Goal: Task Accomplishment & Management: Use online tool/utility

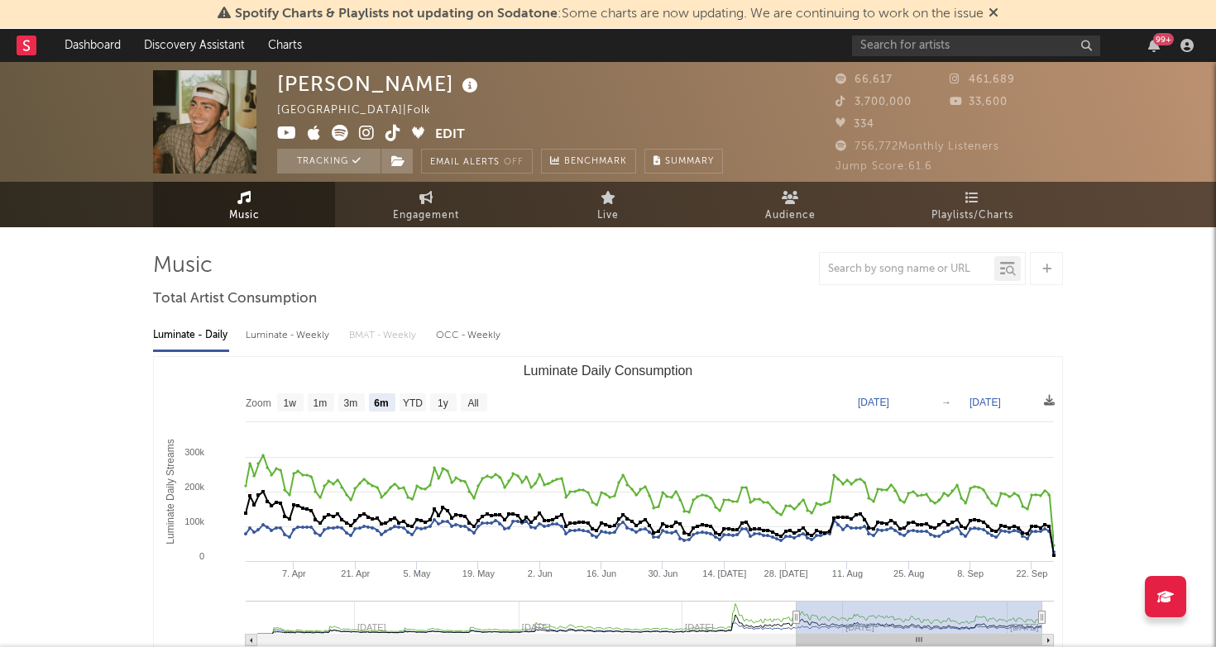
select select "6m"
click at [943, 45] on input "text" at bounding box center [976, 46] width 248 height 21
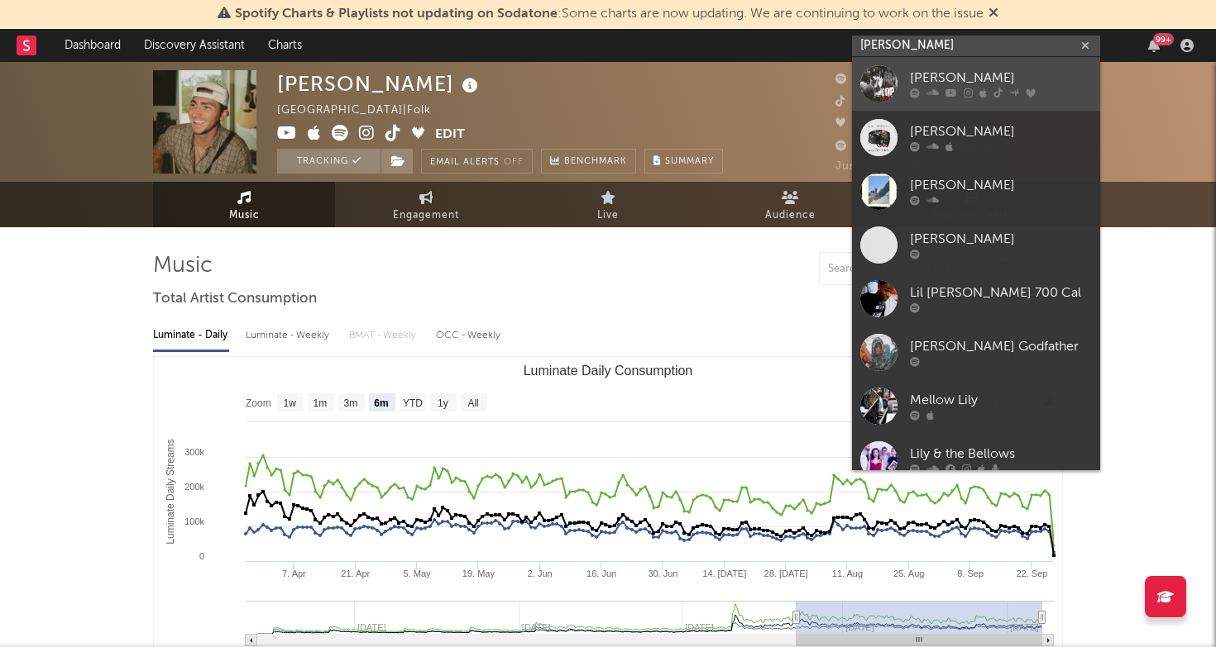
type input "[PERSON_NAME]"
click at [950, 72] on div "[PERSON_NAME]" at bounding box center [1001, 79] width 182 height 20
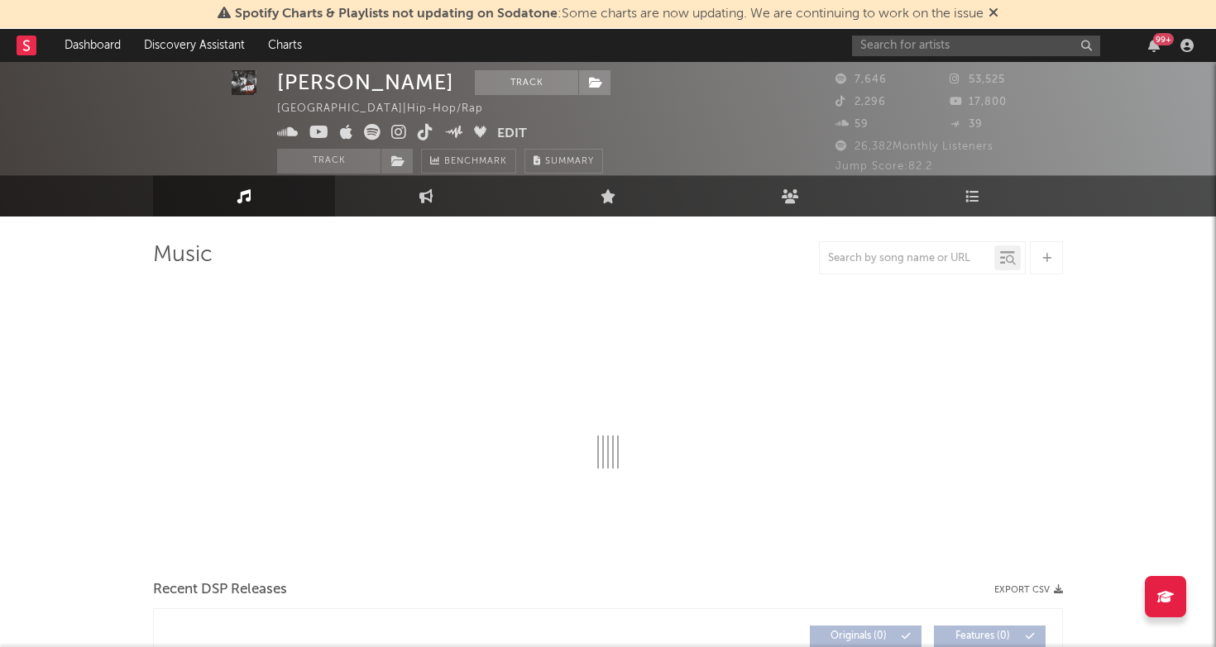
select select "6m"
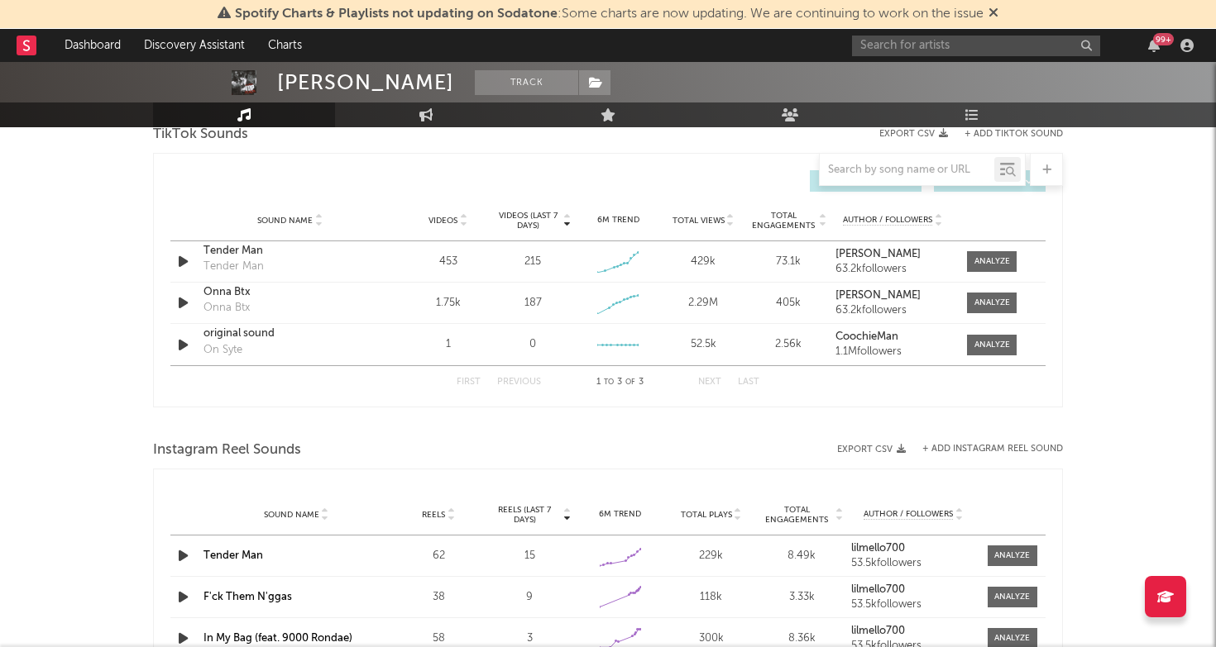
scroll to position [1138, 0]
click at [996, 251] on span at bounding box center [992, 260] width 50 height 21
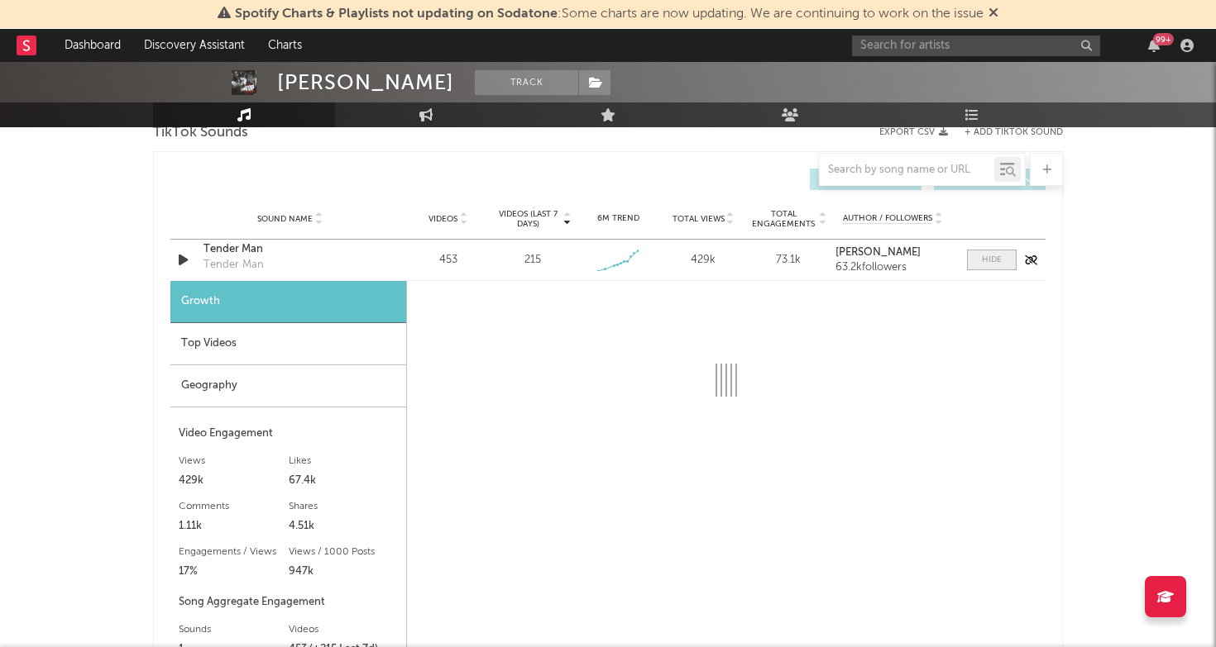
select select "1w"
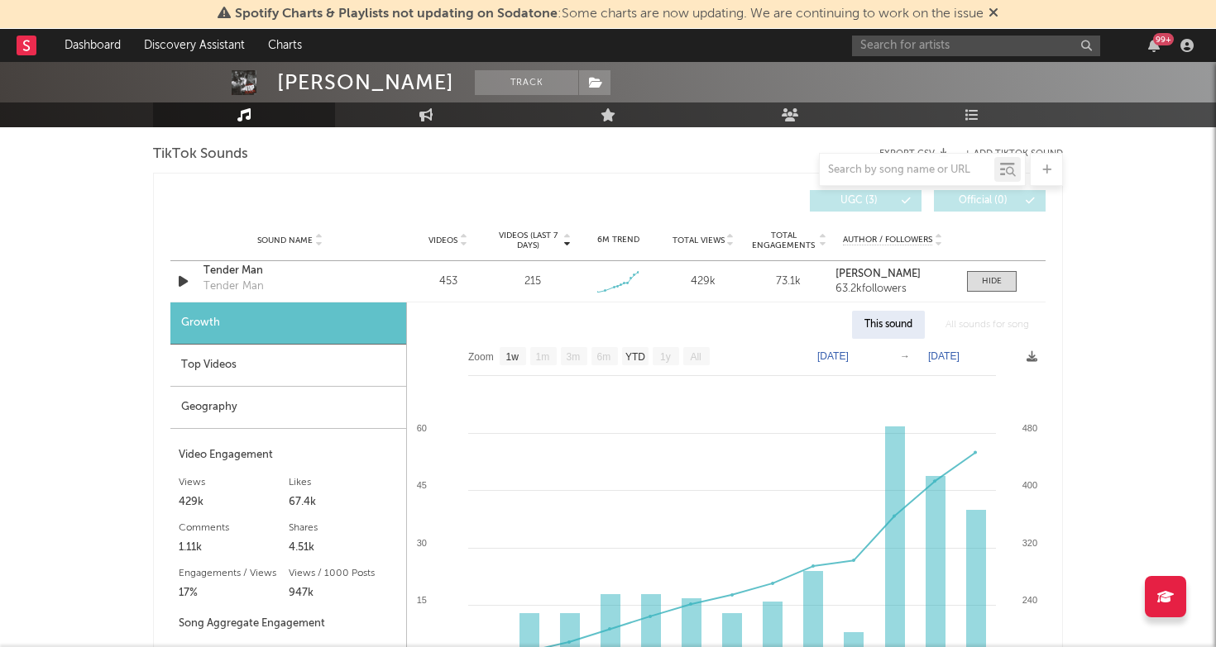
scroll to position [1117, 0]
click at [1001, 272] on span at bounding box center [992, 280] width 50 height 21
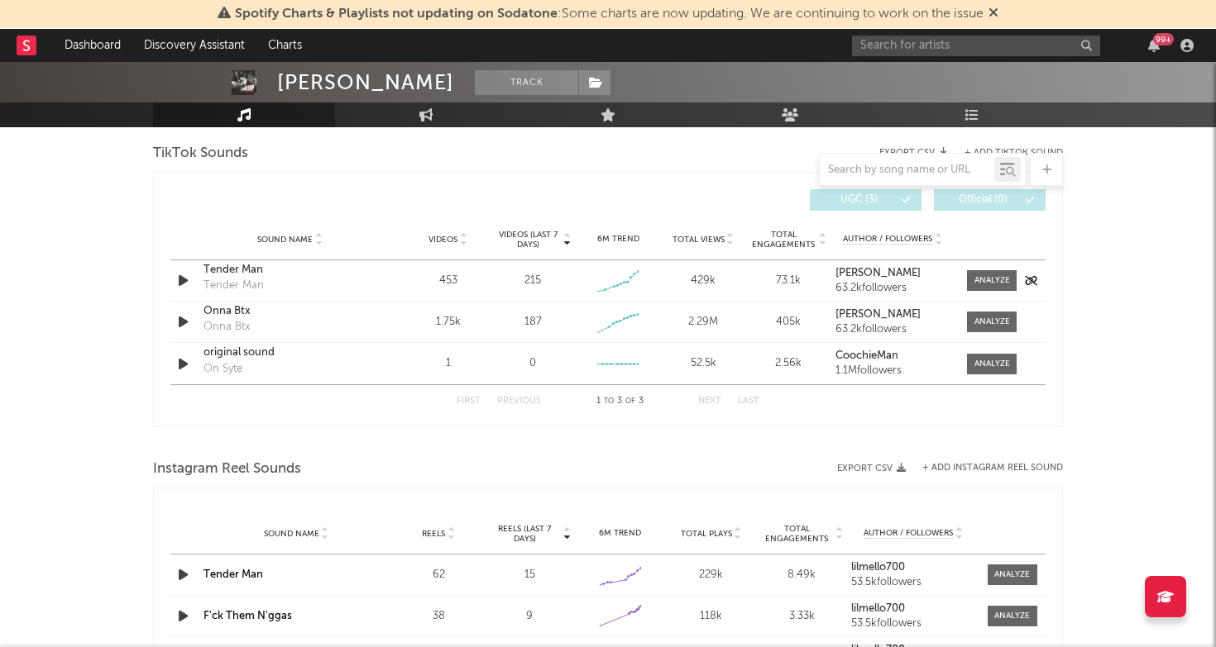
scroll to position [1037, 0]
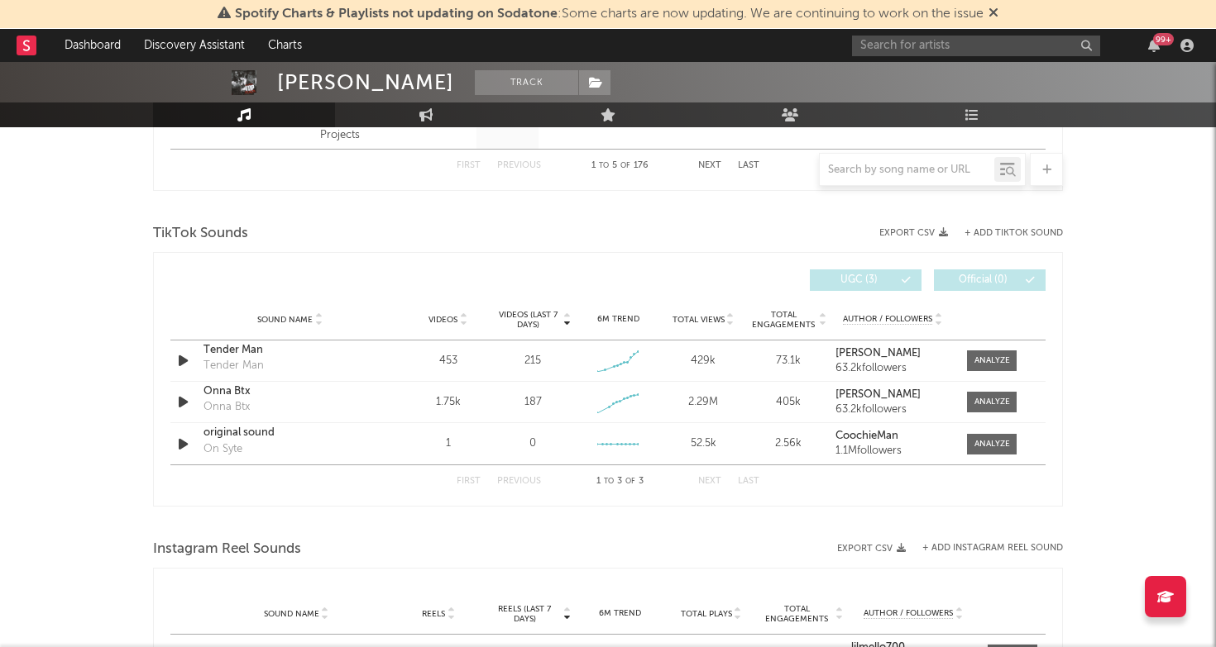
click at [1013, 227] on div "TikTok Sounds" at bounding box center [608, 234] width 910 height 28
click at [982, 232] on button "+ Add TikTok Sound" at bounding box center [1013, 233] width 98 height 9
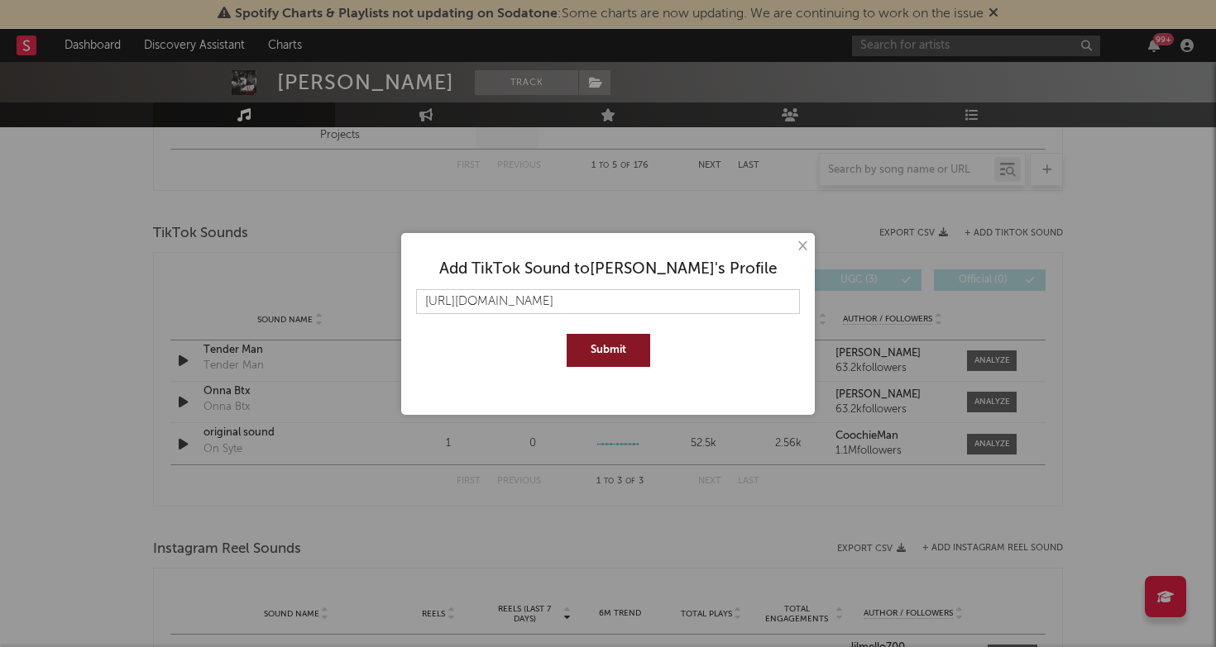
type input "[URL][DOMAIN_NAME]"
click at [612, 355] on button "Submit" at bounding box center [608, 350] width 84 height 33
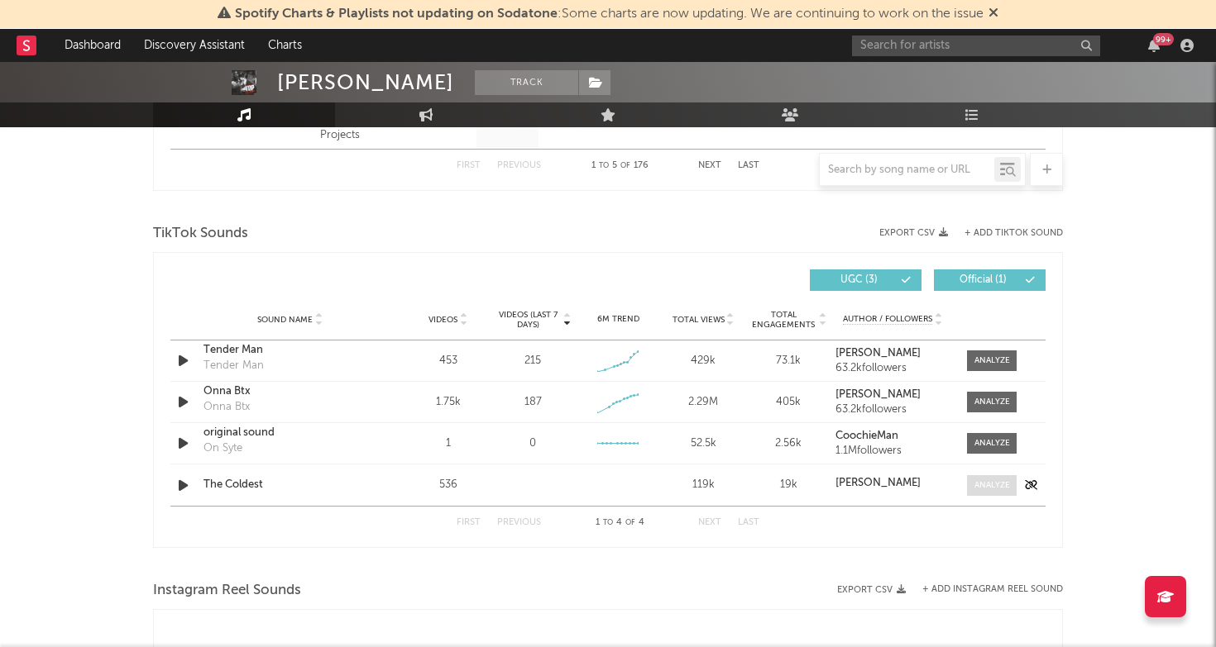
click at [988, 485] on div at bounding box center [992, 486] width 36 height 12
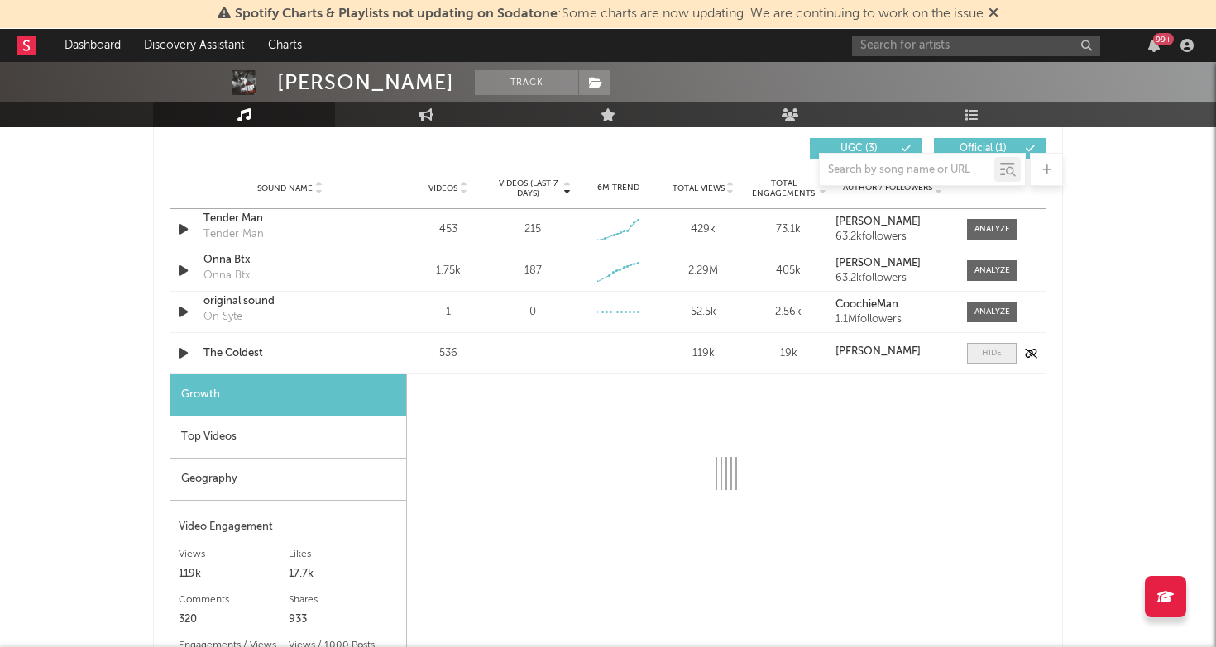
select select "1w"
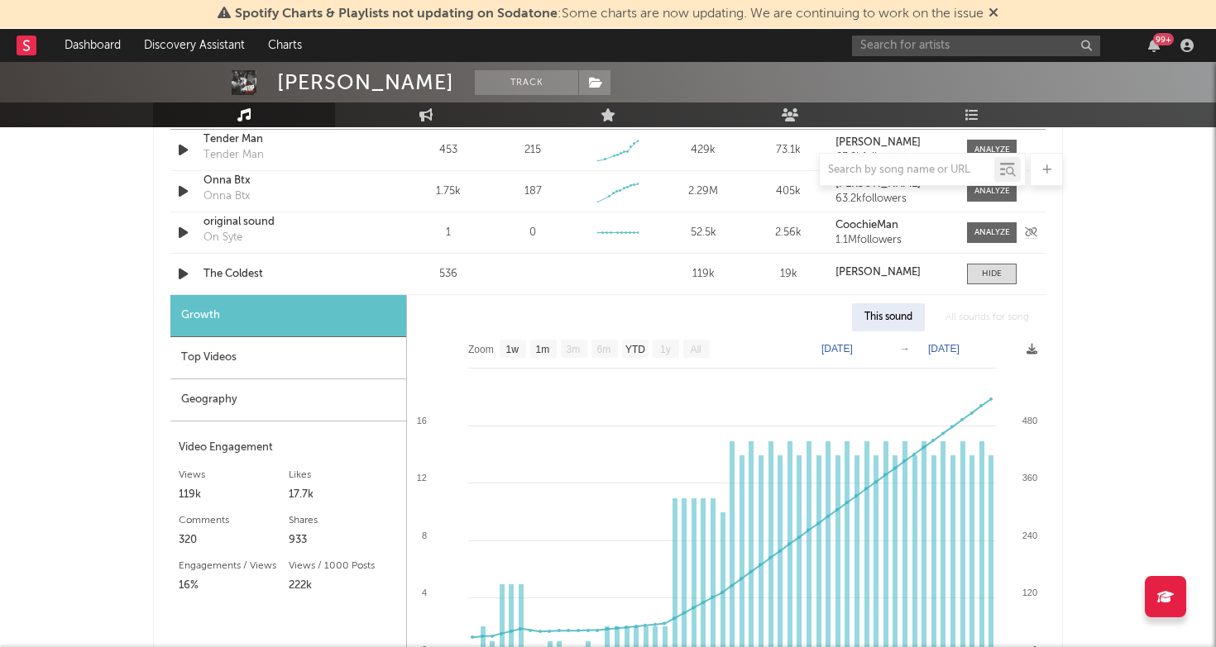
scroll to position [1311, 0]
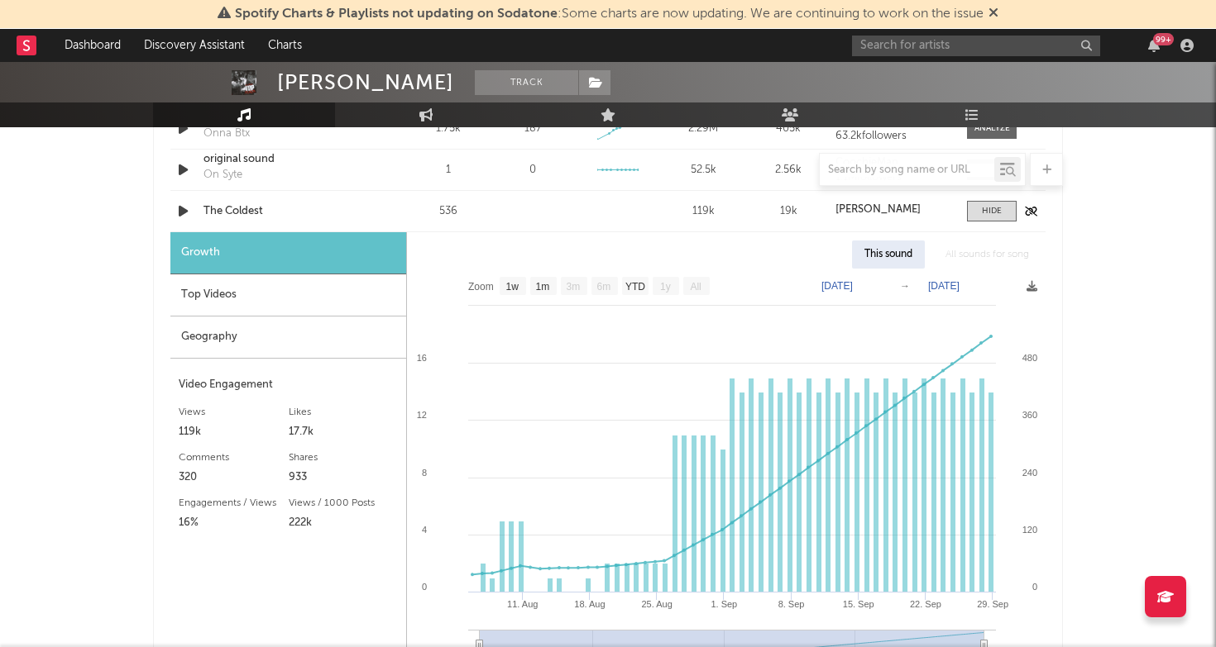
click at [237, 208] on div "The Coldest" at bounding box center [289, 211] width 173 height 17
